Goal: Transaction & Acquisition: Book appointment/travel/reservation

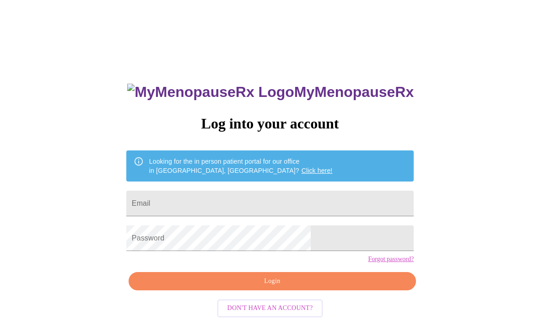
scroll to position [38, 0]
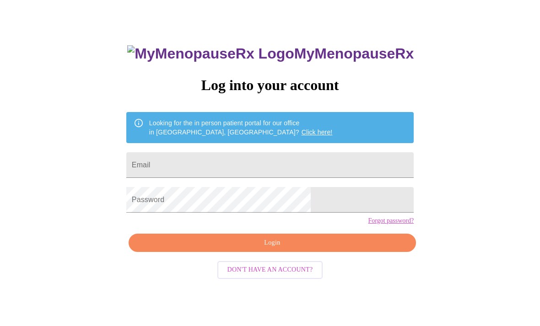
click at [302, 165] on input "Email" at bounding box center [269, 165] width 287 height 26
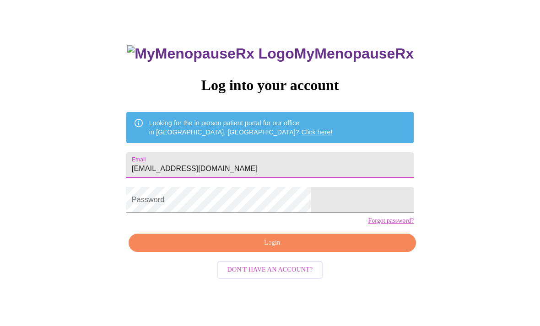
type input "[EMAIL_ADDRESS][DOMAIN_NAME]"
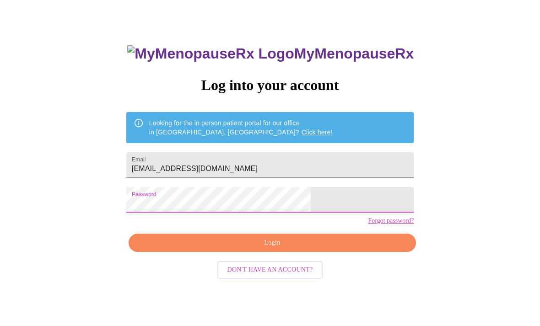
click at [322, 249] on span "Login" at bounding box center [272, 242] width 266 height 11
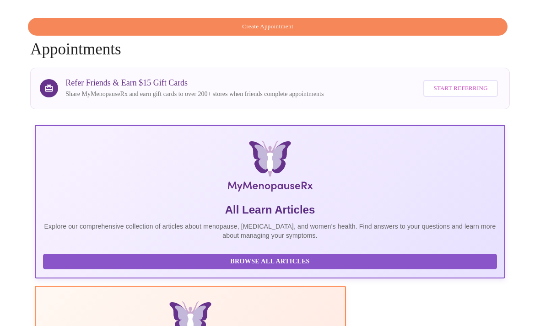
click at [302, 24] on span "Create Appointment" at bounding box center [267, 26] width 458 height 11
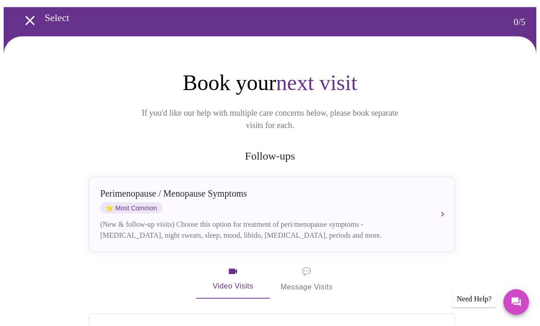
scroll to position [31, 0]
click at [114, 188] on div "[MEDICAL_DATA] / Menopause Symptoms ⭐ Most Common" at bounding box center [262, 200] width 325 height 25
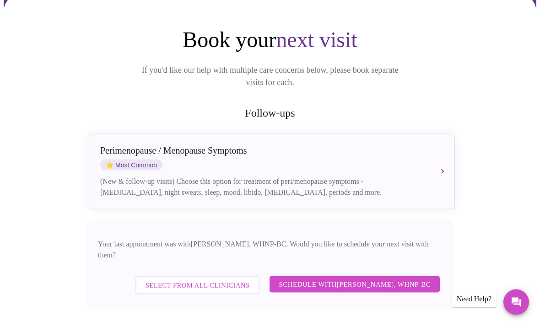
scroll to position [75, 0]
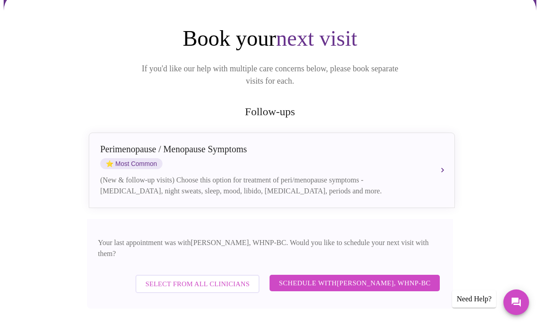
click at [429, 277] on span "Schedule with [PERSON_NAME], WHNP-BC" at bounding box center [355, 283] width 152 height 12
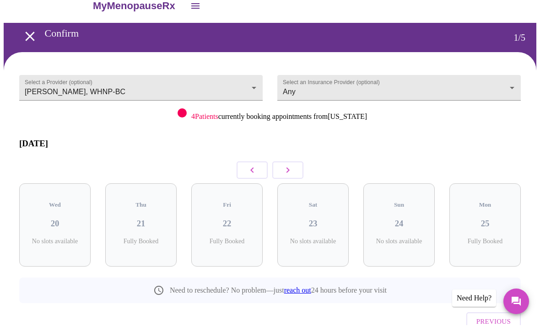
scroll to position [10, 0]
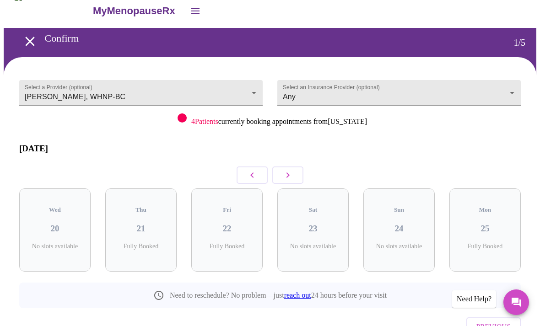
click at [298, 167] on button "button" at bounding box center [287, 174] width 31 height 17
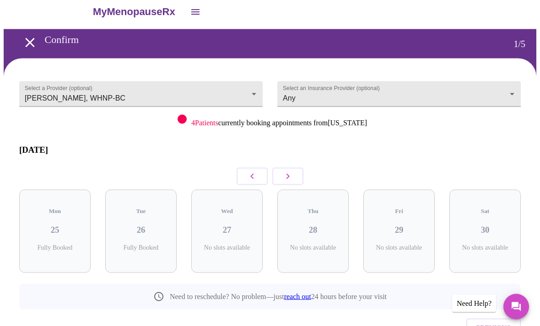
scroll to position [0, 0]
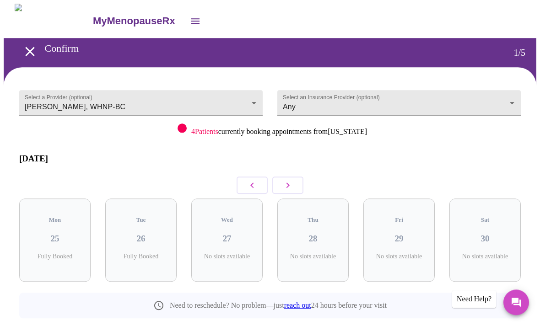
click at [253, 180] on icon "button" at bounding box center [252, 185] width 11 height 11
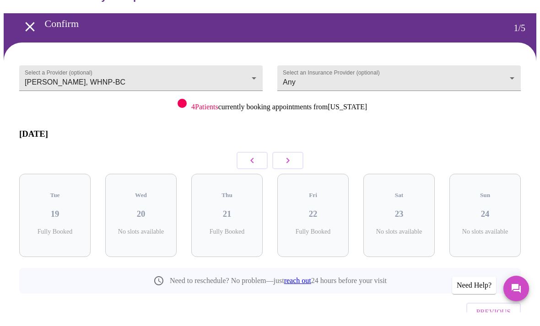
scroll to position [14, 0]
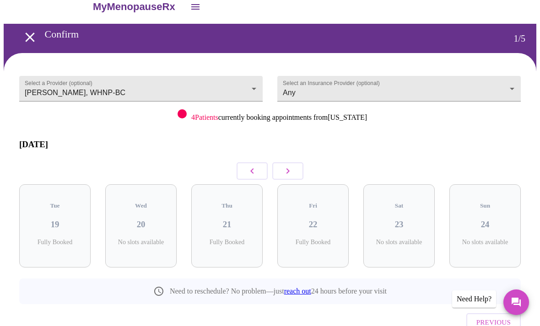
click at [296, 166] on button "button" at bounding box center [287, 170] width 31 height 17
click at [288, 166] on icon "button" at bounding box center [287, 171] width 11 height 11
click at [495, 215] on div "Fri 05 6 Slots Left ( 6 Total)" at bounding box center [484, 225] width 71 height 83
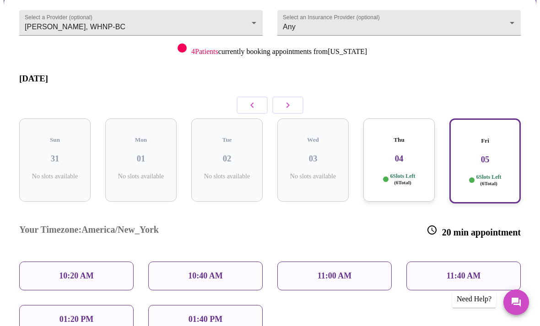
scroll to position [80, 0]
click at [103, 262] on div "10:20 AM" at bounding box center [76, 276] width 114 height 29
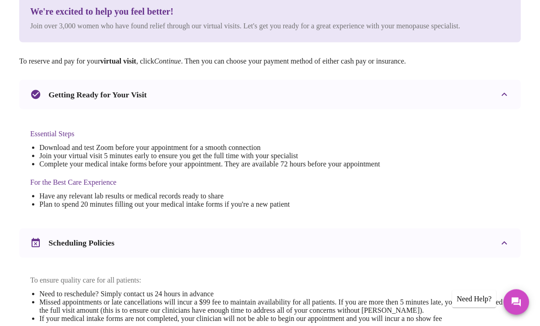
scroll to position [304, 0]
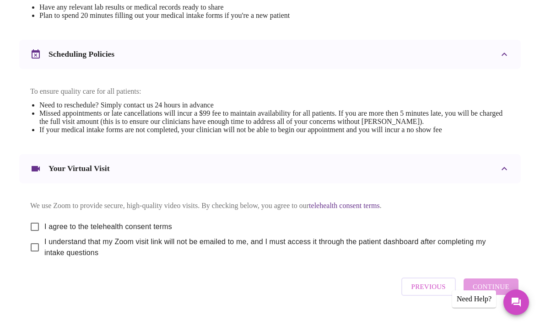
click at [35, 232] on input "I agree to the telehealth consent terms" at bounding box center [34, 226] width 19 height 19
checkbox input "true"
click at [34, 255] on input "I understand that my Zoom visit link will not be emailed to me, and I must acce…" at bounding box center [34, 247] width 19 height 19
checkbox input "true"
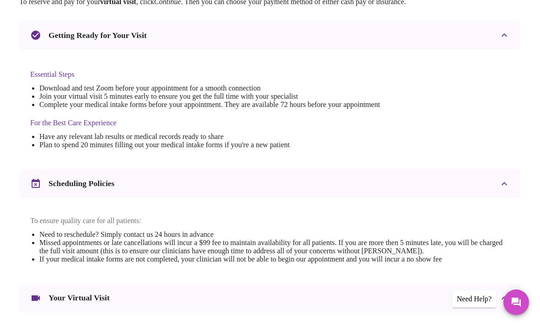
scroll to position [169, 0]
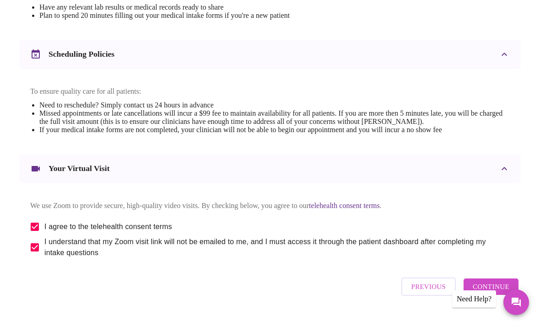
click at [506, 293] on span "Continue" at bounding box center [490, 287] width 37 height 12
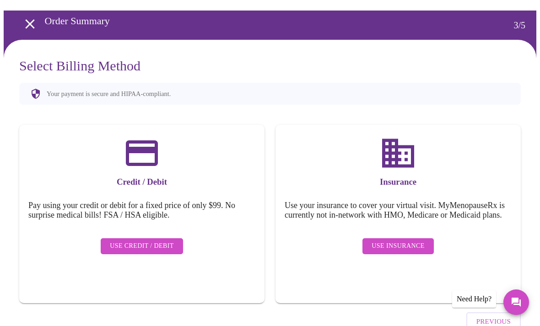
click at [424, 245] on span "Use Insurance" at bounding box center [397, 246] width 53 height 11
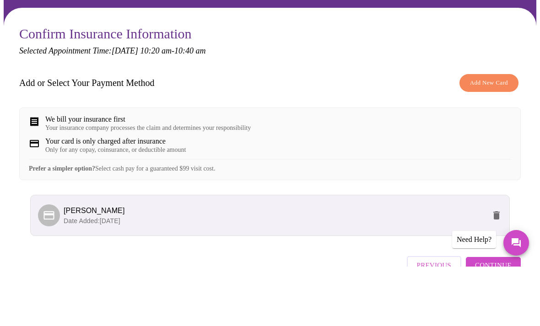
scroll to position [36, 0]
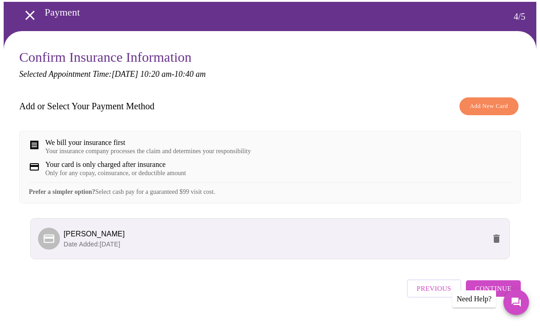
click at [509, 295] on span "Continue" at bounding box center [493, 289] width 37 height 12
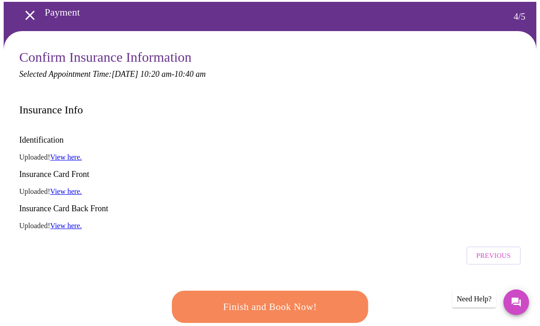
click at [327, 298] on span "Finish and Book Now!" at bounding box center [270, 306] width 176 height 17
